Goal: Information Seeking & Learning: Find specific fact

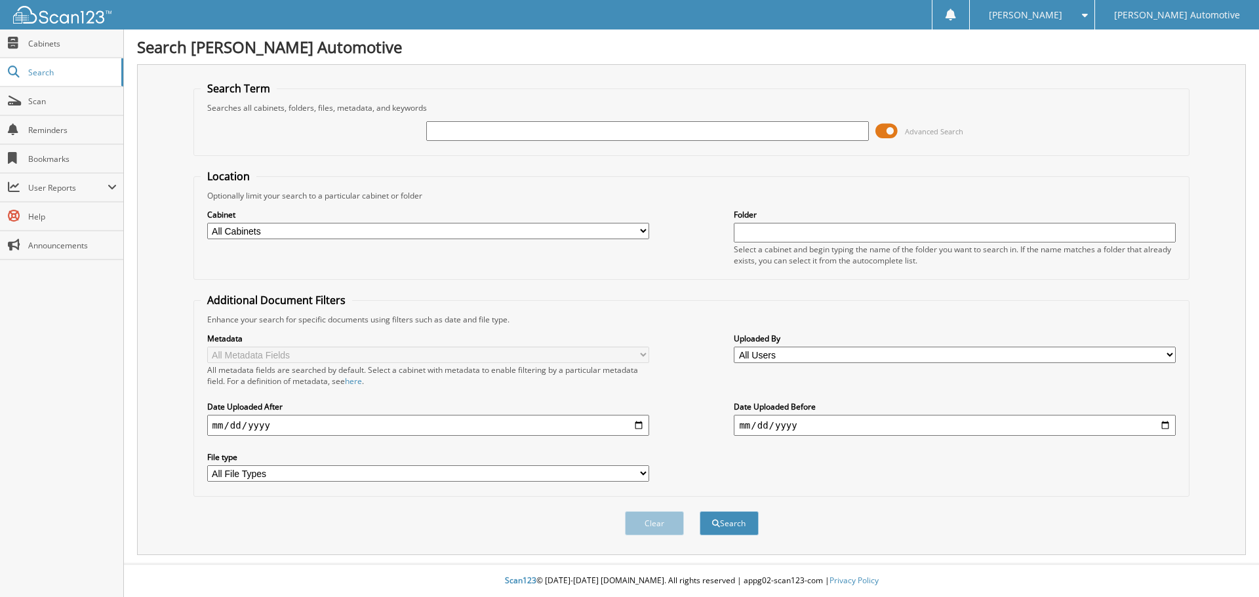
click at [491, 130] on input "text" at bounding box center [647, 131] width 442 height 20
type input "1002190"
click at [699, 511] on button "Search" at bounding box center [728, 523] width 59 height 24
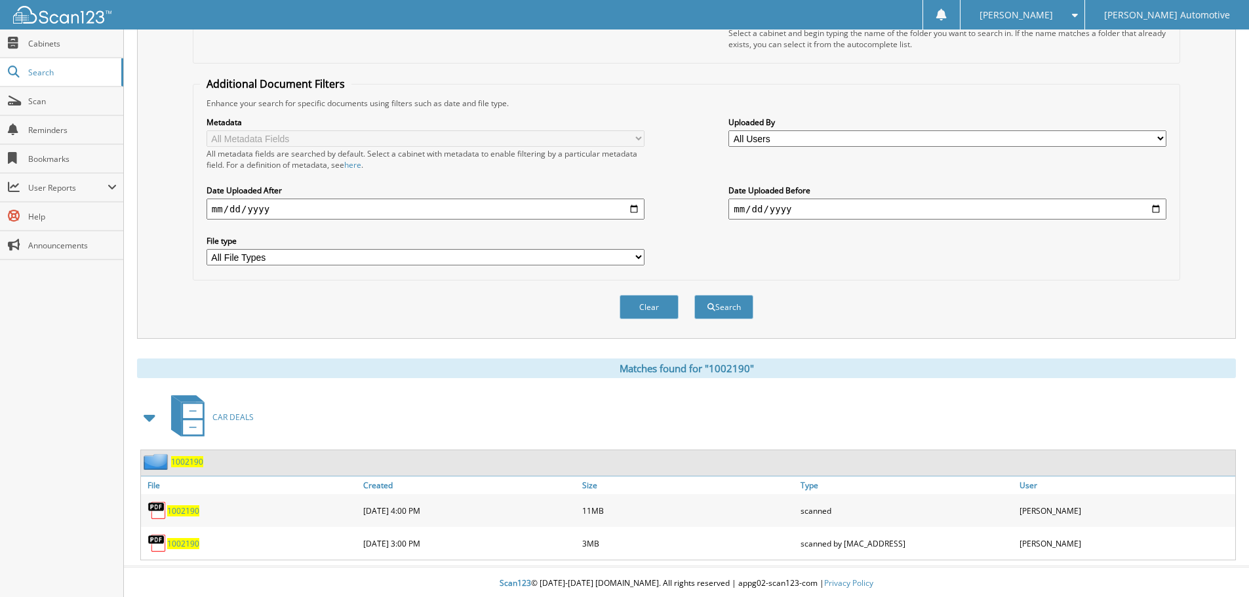
scroll to position [220, 0]
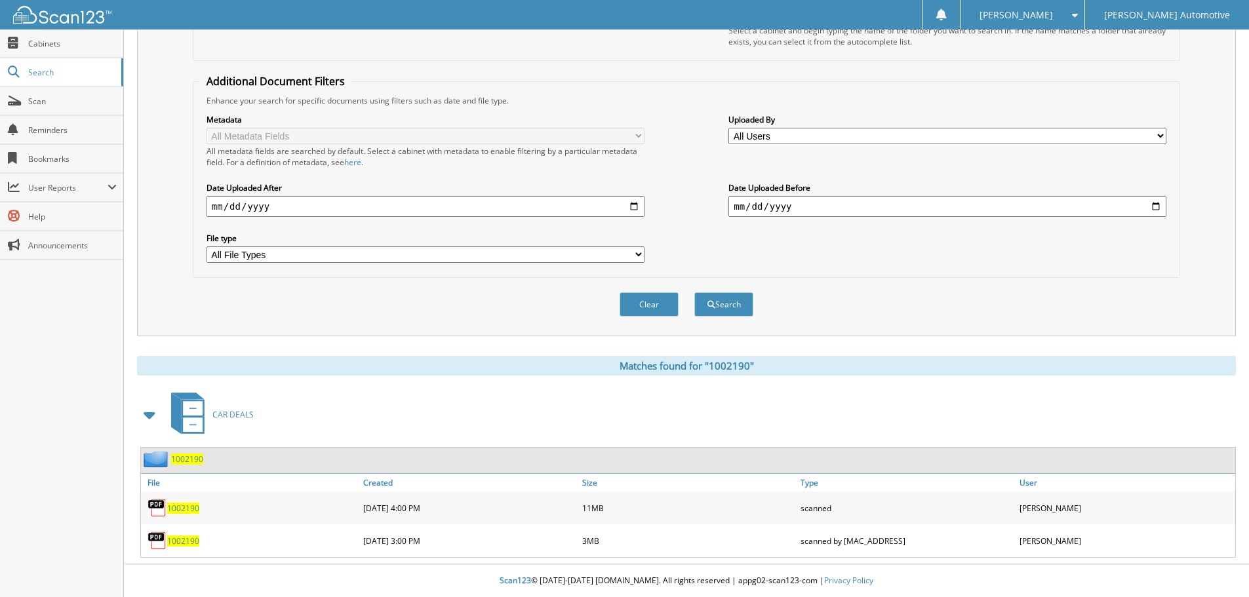
click at [178, 460] on span "1002190" at bounding box center [187, 459] width 32 height 11
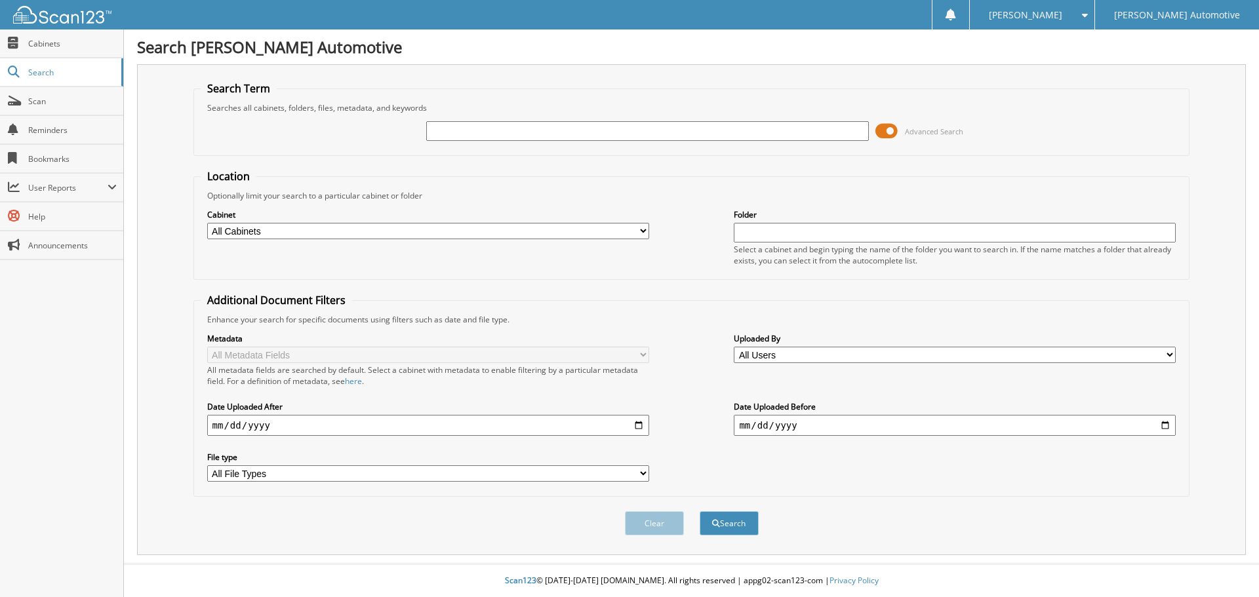
click at [574, 127] on input "text" at bounding box center [647, 131] width 442 height 20
type input "19283"
click at [699, 511] on button "Search" at bounding box center [728, 523] width 59 height 24
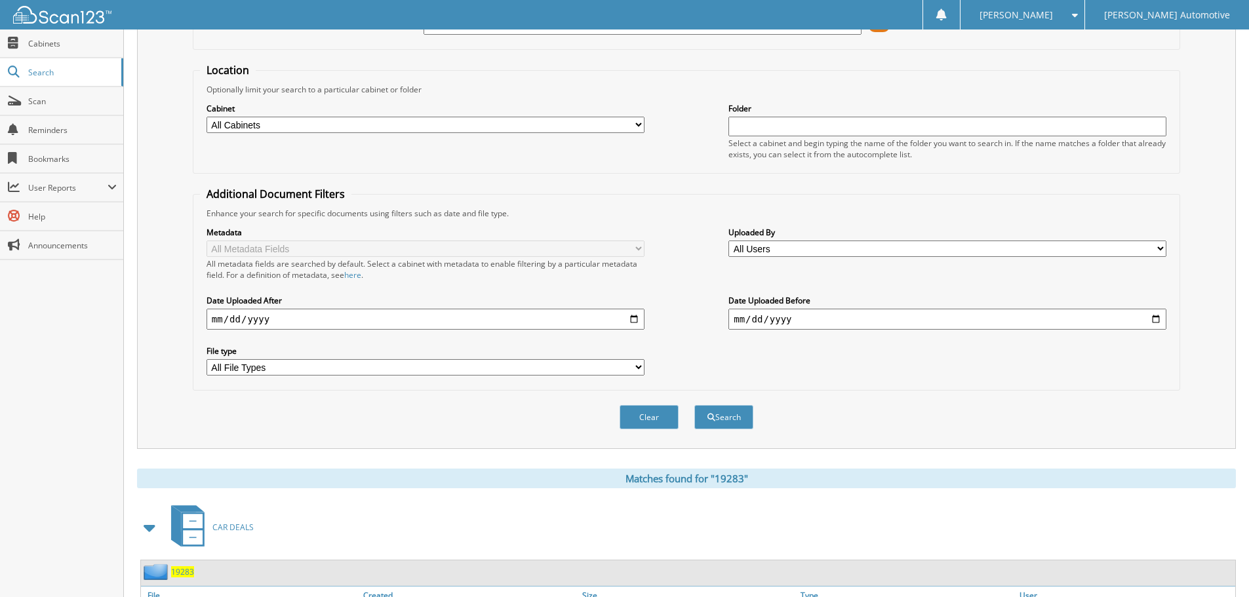
scroll to position [393, 0]
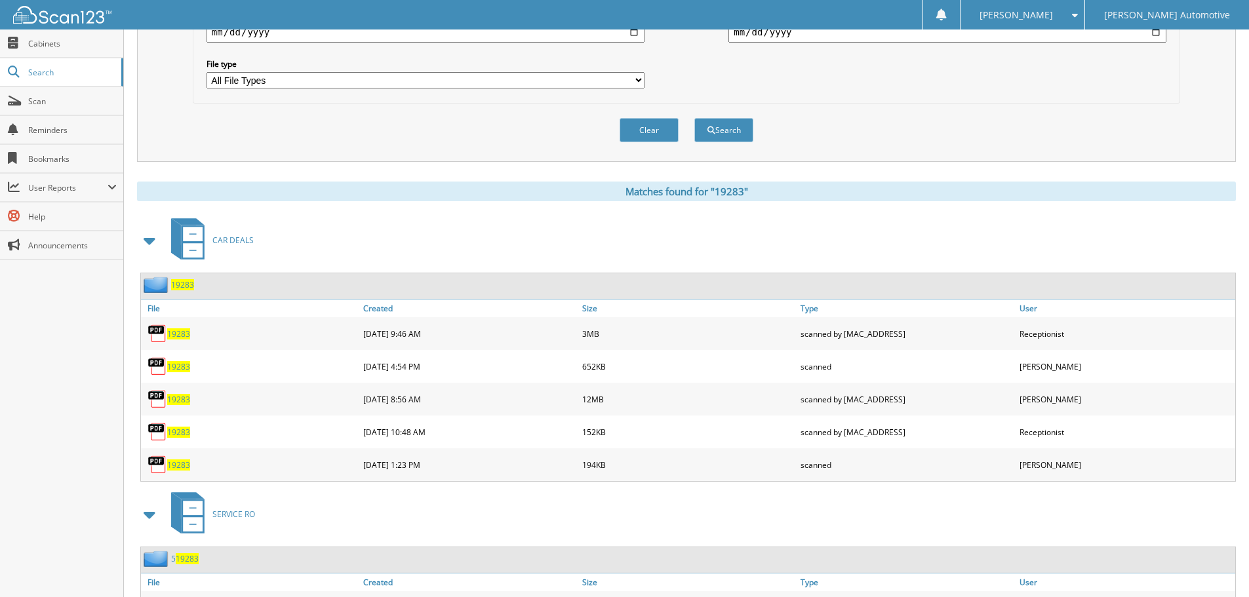
click at [182, 282] on span "19283" at bounding box center [182, 284] width 23 height 11
